Goal: Information Seeking & Learning: Compare options

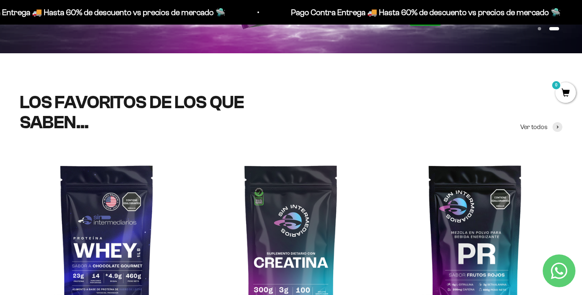
scroll to position [206, 0]
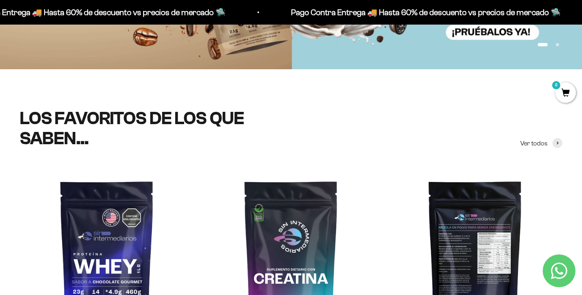
click at [496, 219] on img at bounding box center [475, 255] width 174 height 174
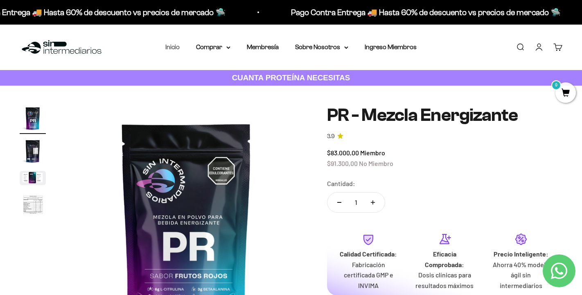
click at [165, 45] on link "Inicio" at bounding box center [172, 46] width 14 height 7
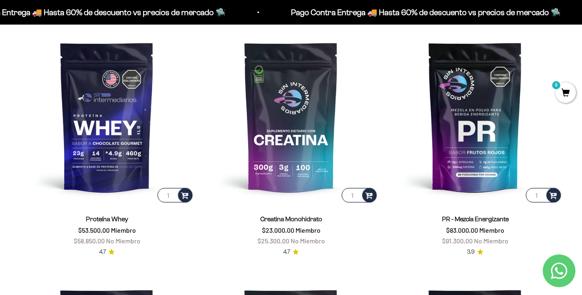
scroll to position [364, 0]
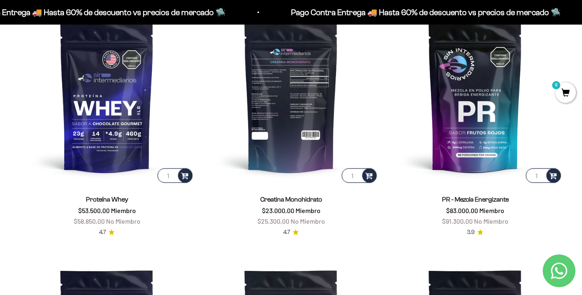
click at [298, 122] on img at bounding box center [291, 97] width 174 height 174
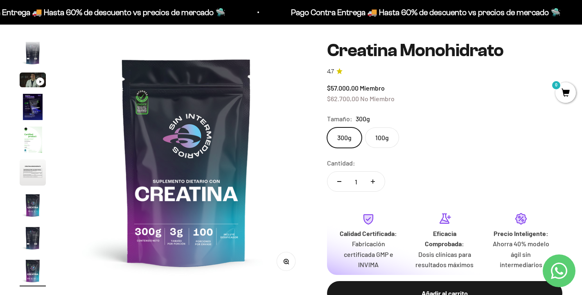
scroll to position [92, 0]
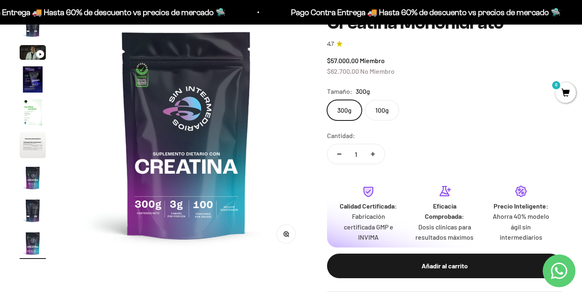
click at [386, 110] on label "100g" at bounding box center [382, 110] width 34 height 20
click at [327, 100] on input "100g" at bounding box center [327, 100] width 0 height 0
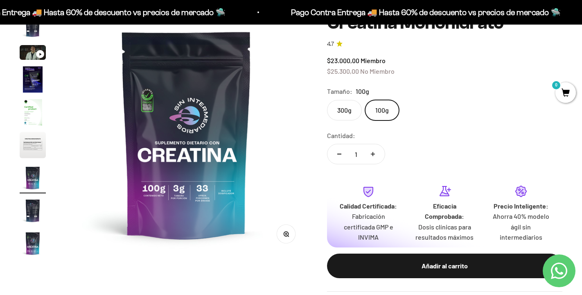
click at [349, 109] on label "300g" at bounding box center [344, 110] width 35 height 20
click at [327, 100] on input "300g" at bounding box center [327, 100] width 0 height 0
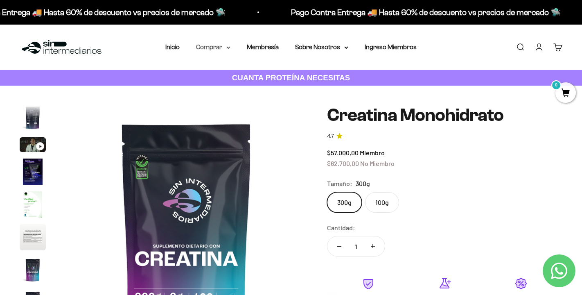
click at [212, 47] on summary "Comprar" at bounding box center [213, 47] width 34 height 11
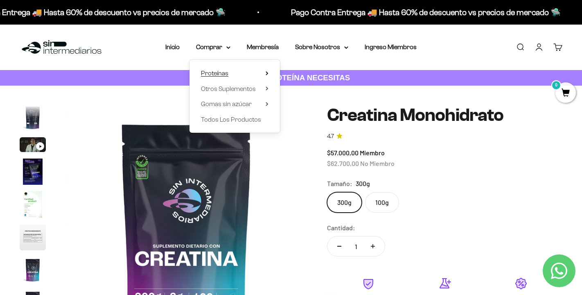
click at [208, 73] on span "Proteínas" at bounding box center [214, 73] width 27 height 7
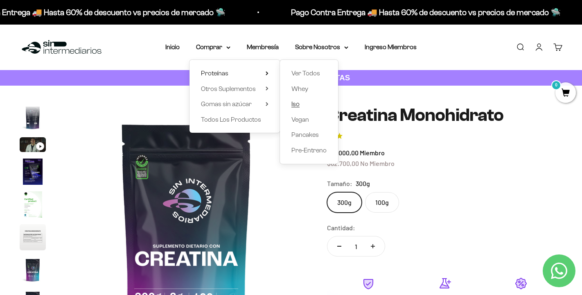
click at [292, 103] on span "Iso" at bounding box center [296, 103] width 8 height 7
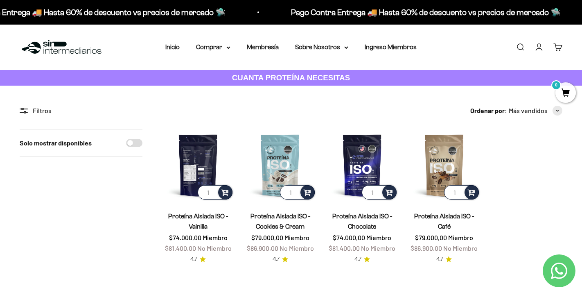
click at [199, 162] on img at bounding box center [198, 165] width 72 height 72
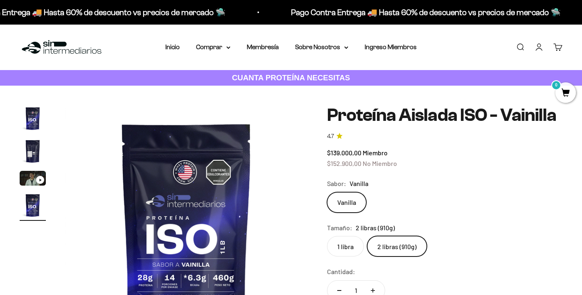
scroll to position [54, 0]
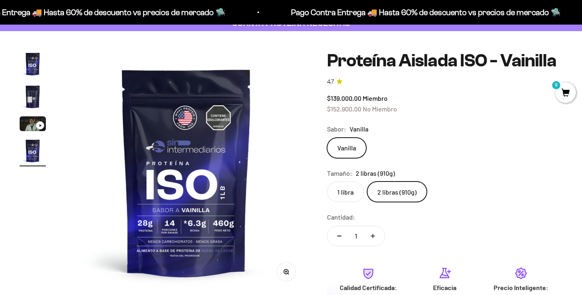
click at [349, 202] on label "1 libra" at bounding box center [345, 191] width 37 height 20
click at [327, 181] on input "1 libra" at bounding box center [327, 181] width 0 height 0
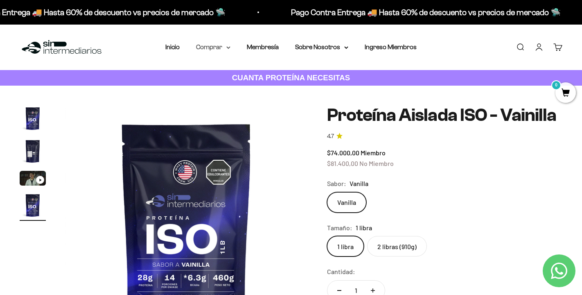
click at [207, 47] on summary "Comprar" at bounding box center [213, 47] width 34 height 11
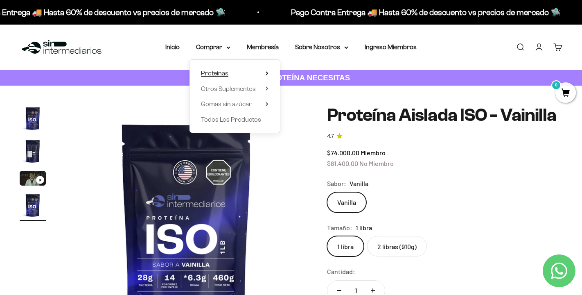
click at [243, 73] on summary "Proteínas" at bounding box center [235, 73] width 68 height 11
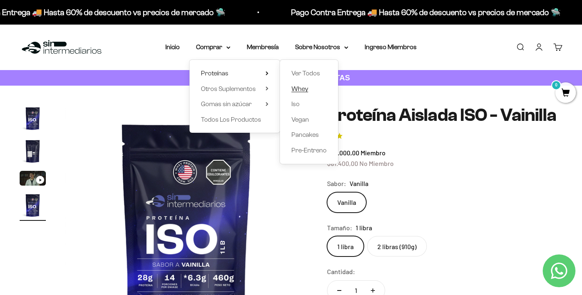
click at [293, 86] on span "Whey" at bounding box center [300, 88] width 17 height 7
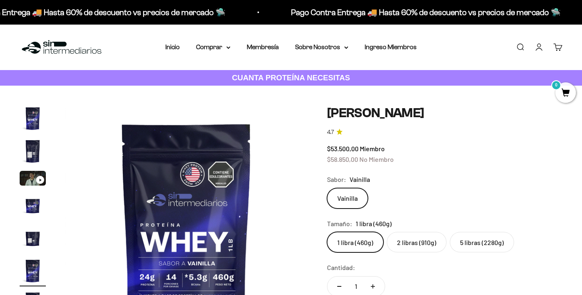
scroll to position [0, 1259]
click at [418, 240] on label "2 libras (910g)" at bounding box center [417, 242] width 60 height 20
click at [327, 232] on input "2 libras (910g)" at bounding box center [327, 231] width 0 height 0
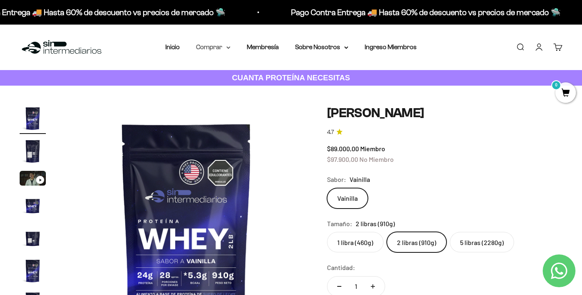
click at [215, 49] on summary "Comprar" at bounding box center [213, 47] width 34 height 11
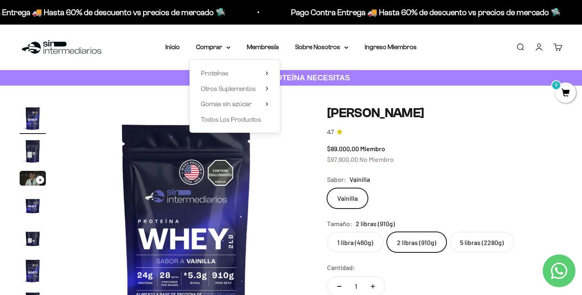
click at [421, 190] on div "Vainilla" at bounding box center [444, 198] width 235 height 20
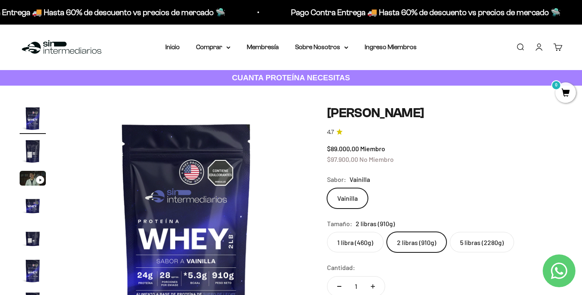
scroll to position [34, 0]
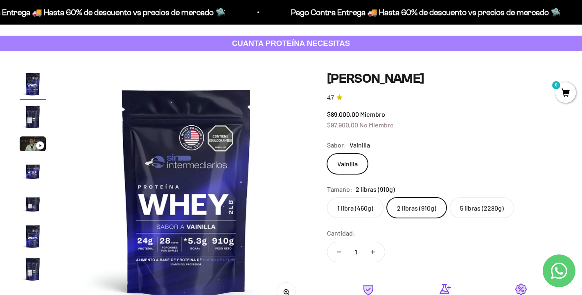
click at [31, 203] on img "Ir al artículo 5" at bounding box center [33, 203] width 26 height 26
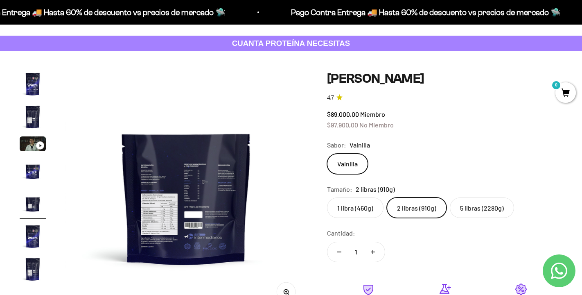
click at [174, 225] on img at bounding box center [187, 192] width 242 height 242
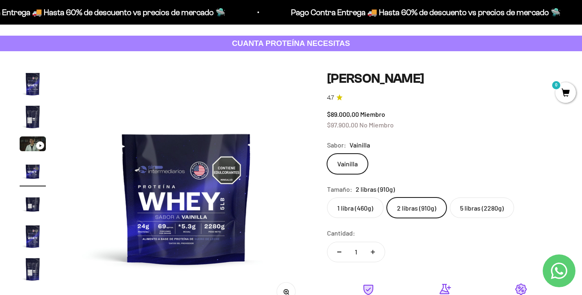
click at [33, 209] on img "Ir al artículo 5" at bounding box center [33, 203] width 26 height 26
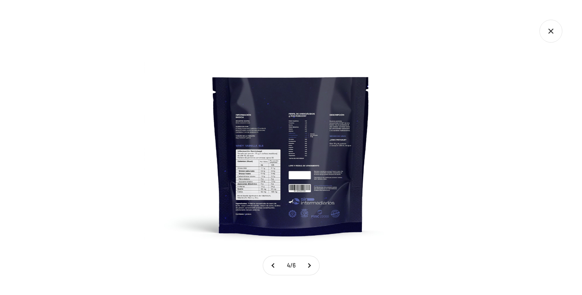
click at [268, 182] on img at bounding box center [291, 147] width 295 height 295
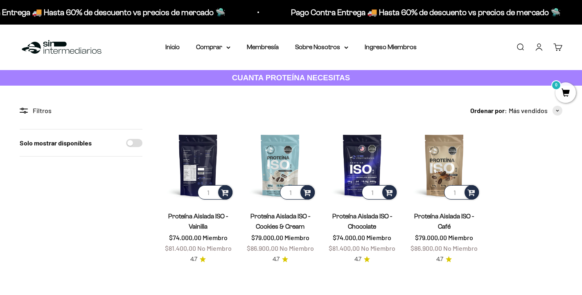
click at [203, 157] on img at bounding box center [198, 165] width 72 height 72
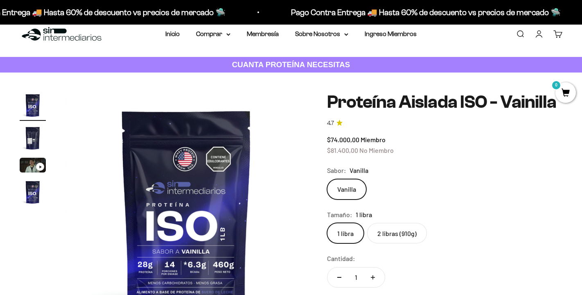
click at [181, 225] on img at bounding box center [187, 213] width 242 height 242
click at [213, 214] on img at bounding box center [187, 213] width 242 height 242
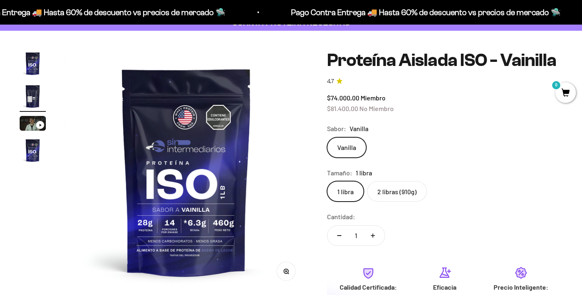
scroll to position [0, 252]
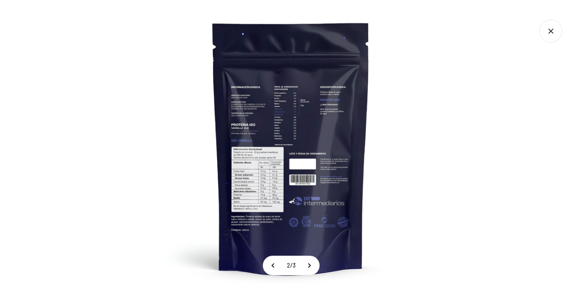
click at [259, 179] on img at bounding box center [291, 147] width 295 height 295
